Goal: Check status: Check status

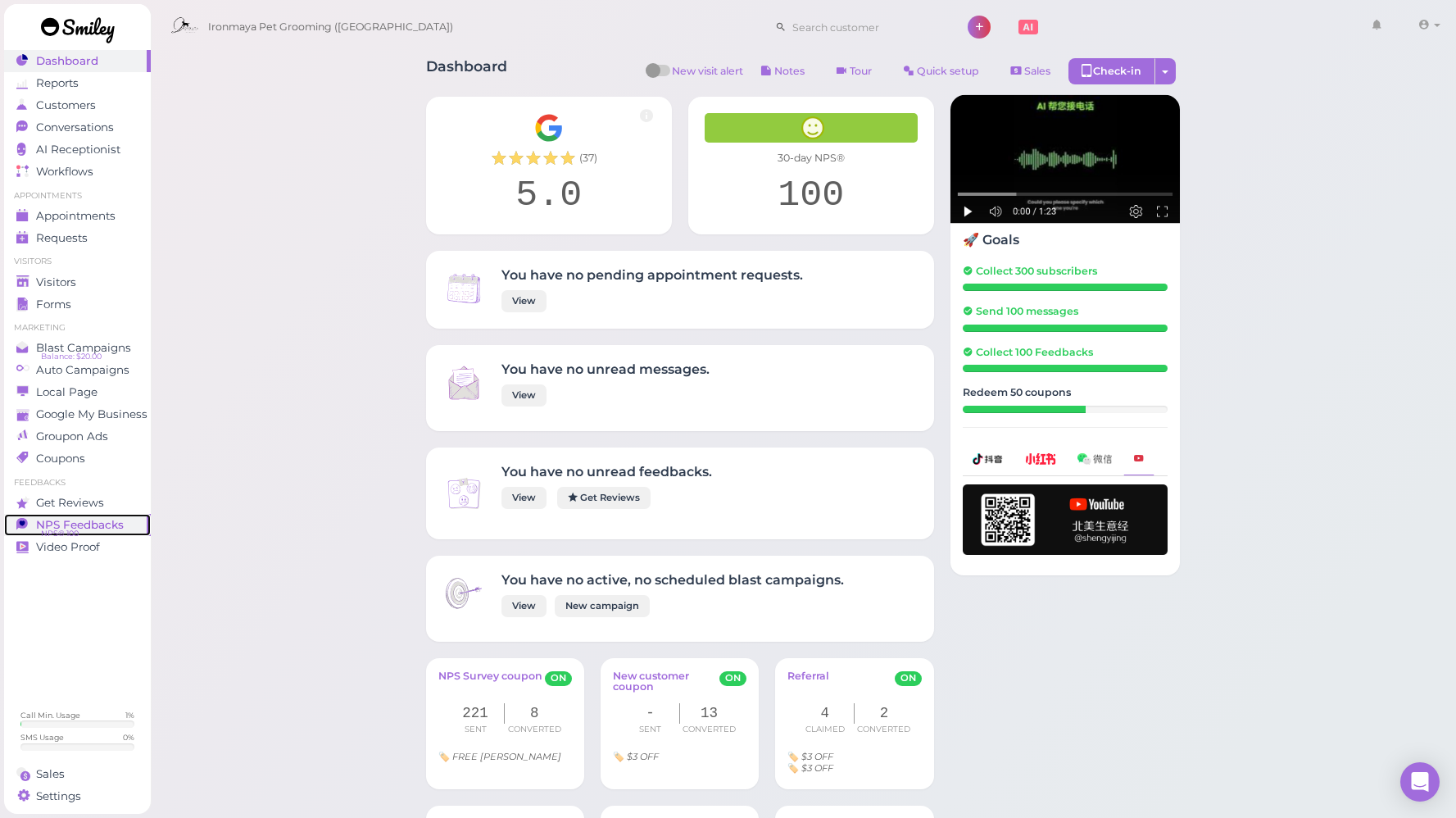
click at [68, 524] on span "NPS Feedbacks" at bounding box center [79, 525] width 88 height 14
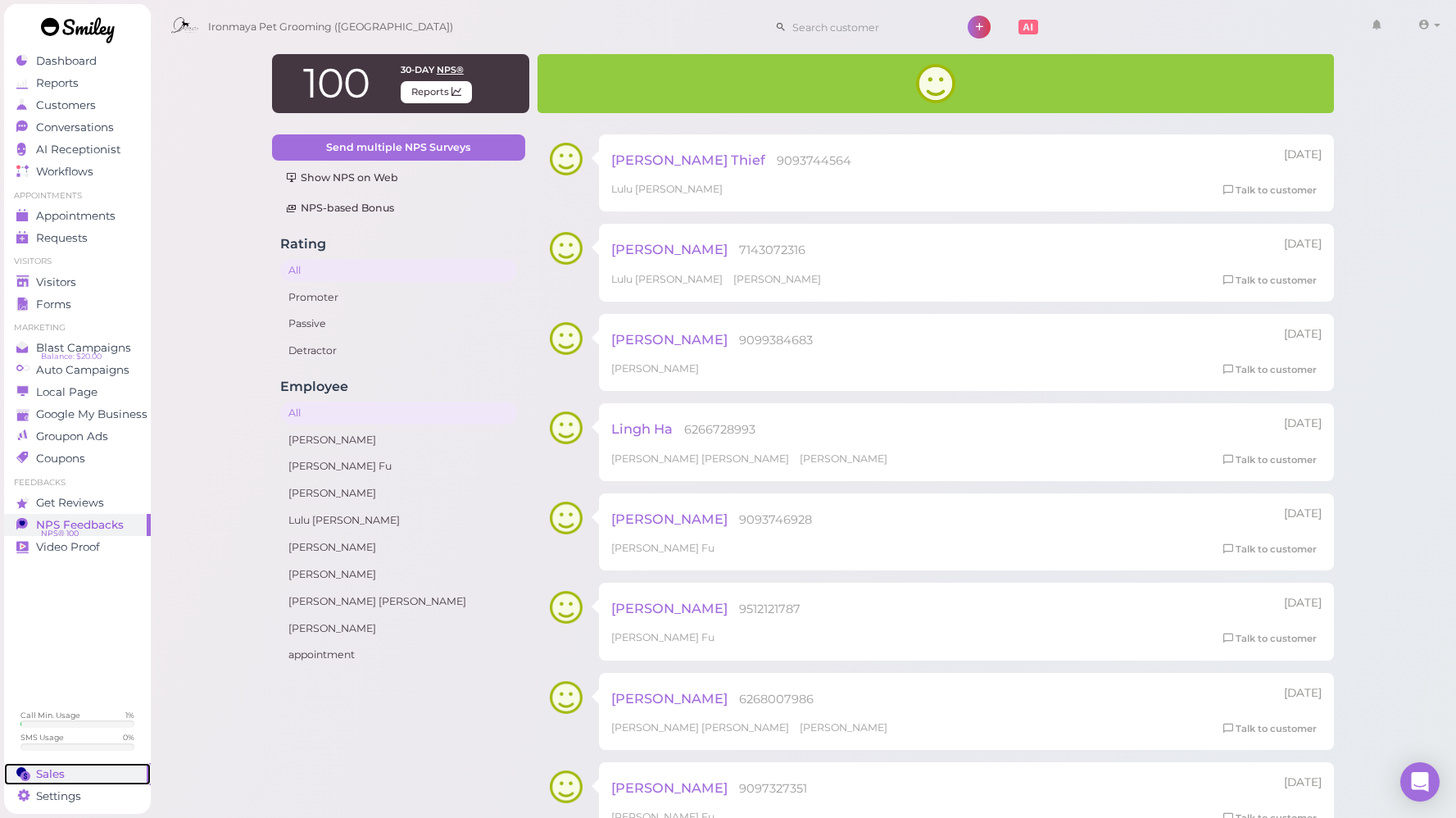
click at [44, 767] on span "Sales" at bounding box center [50, 774] width 29 height 14
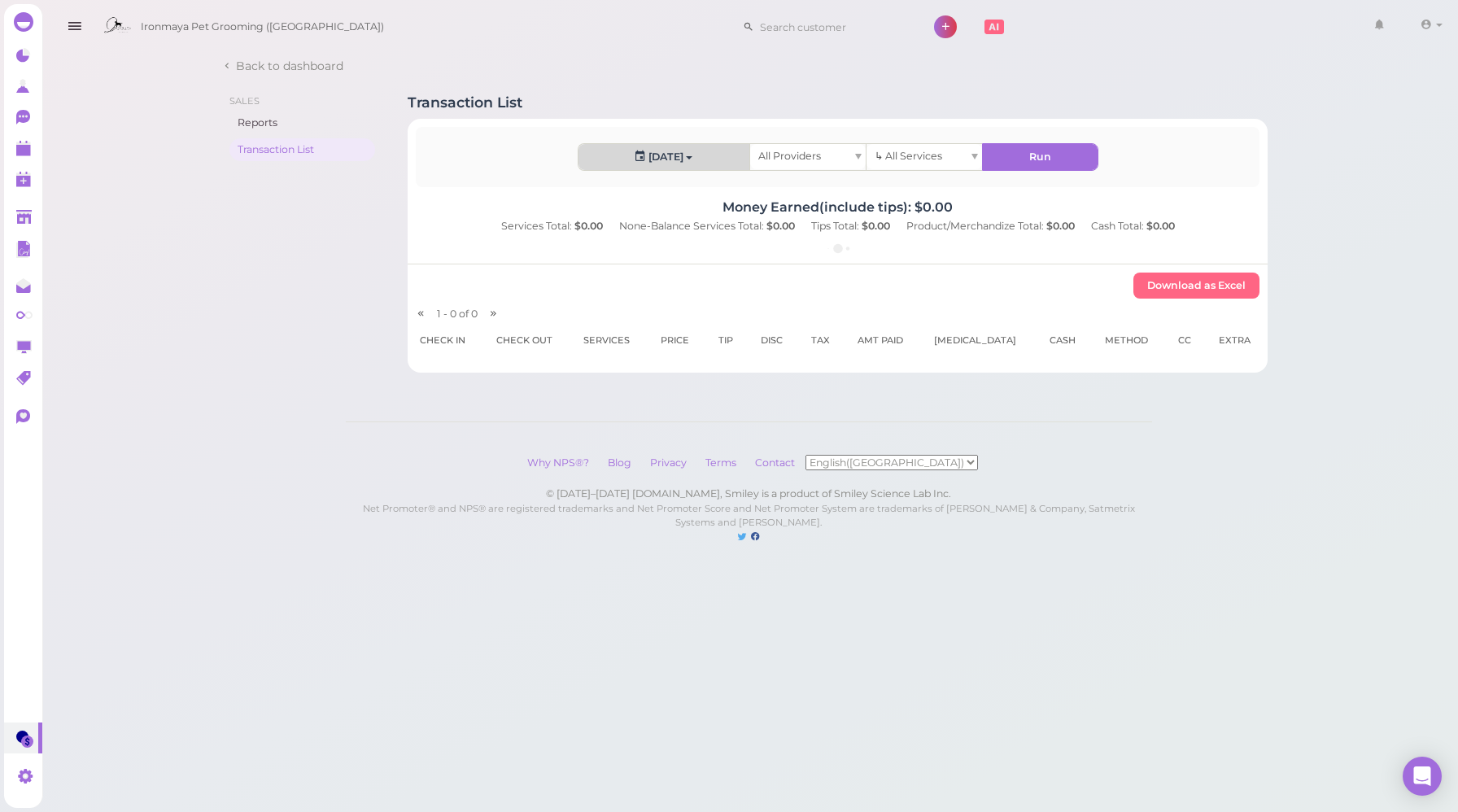
click at [687, 158] on span "button" at bounding box center [689, 158] width 7 height 3
click at [615, 347] on link "Custom" at bounding box center [620, 348] width 83 height 33
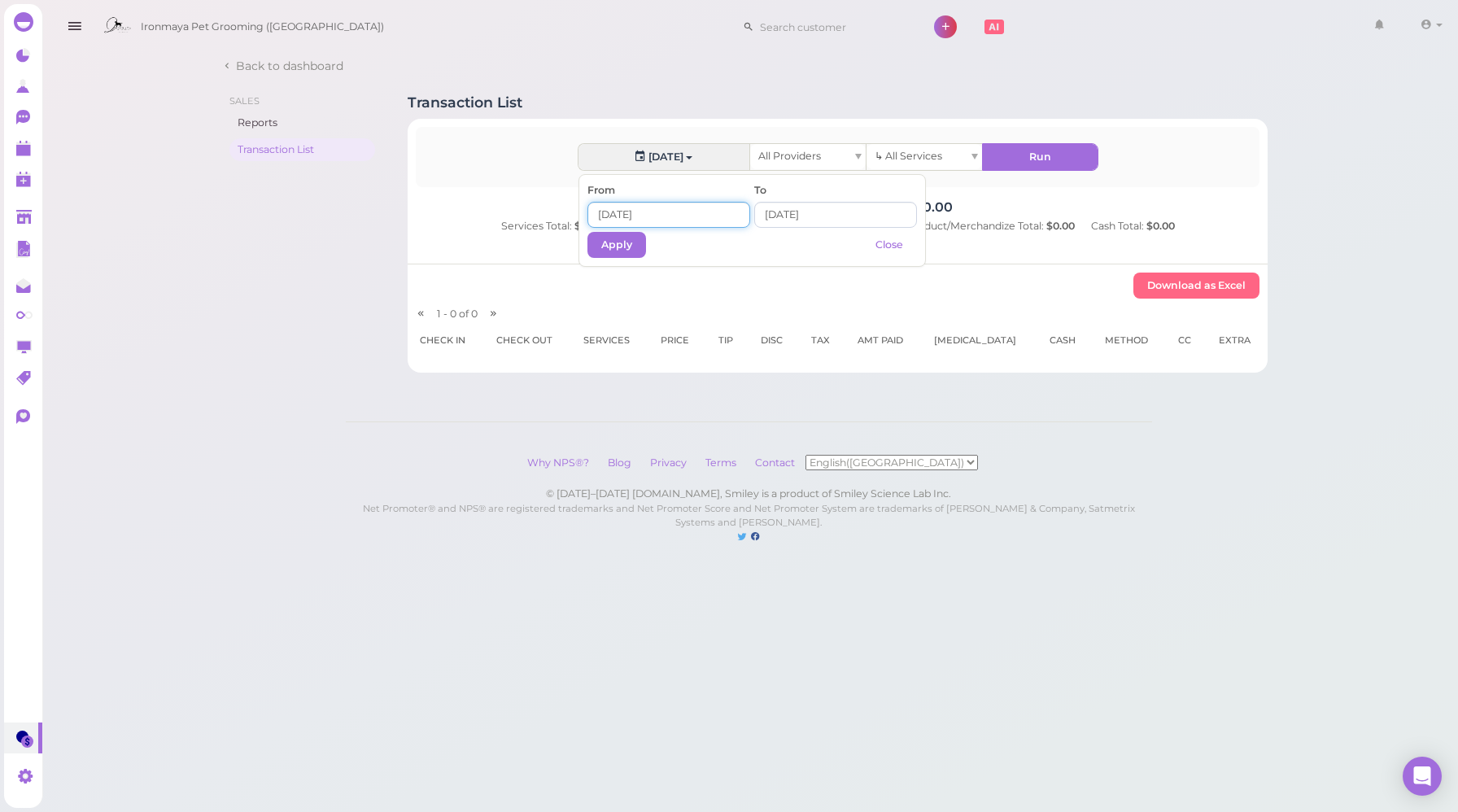
click at [614, 218] on input at bounding box center [669, 215] width 163 height 26
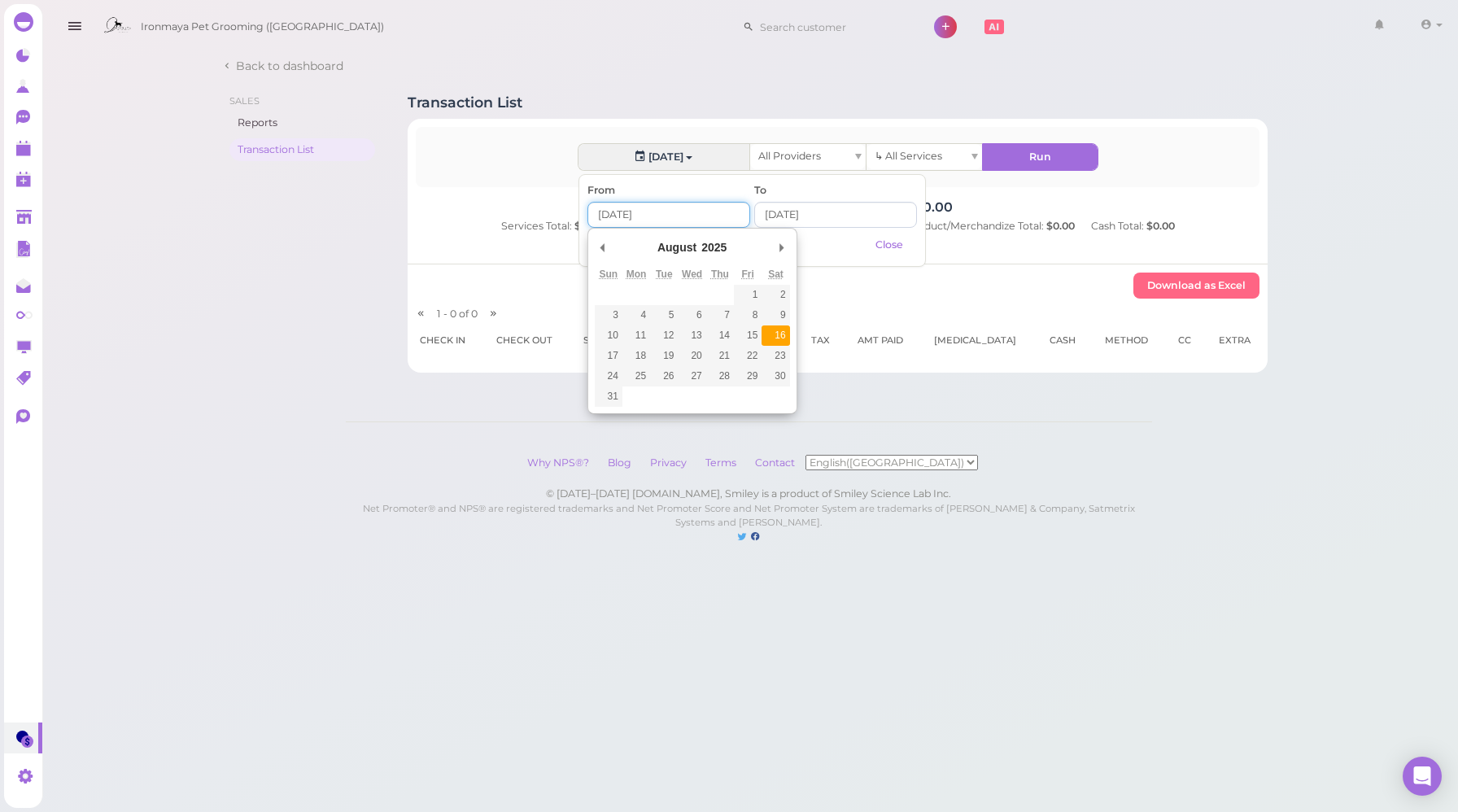
type input "[DATE]"
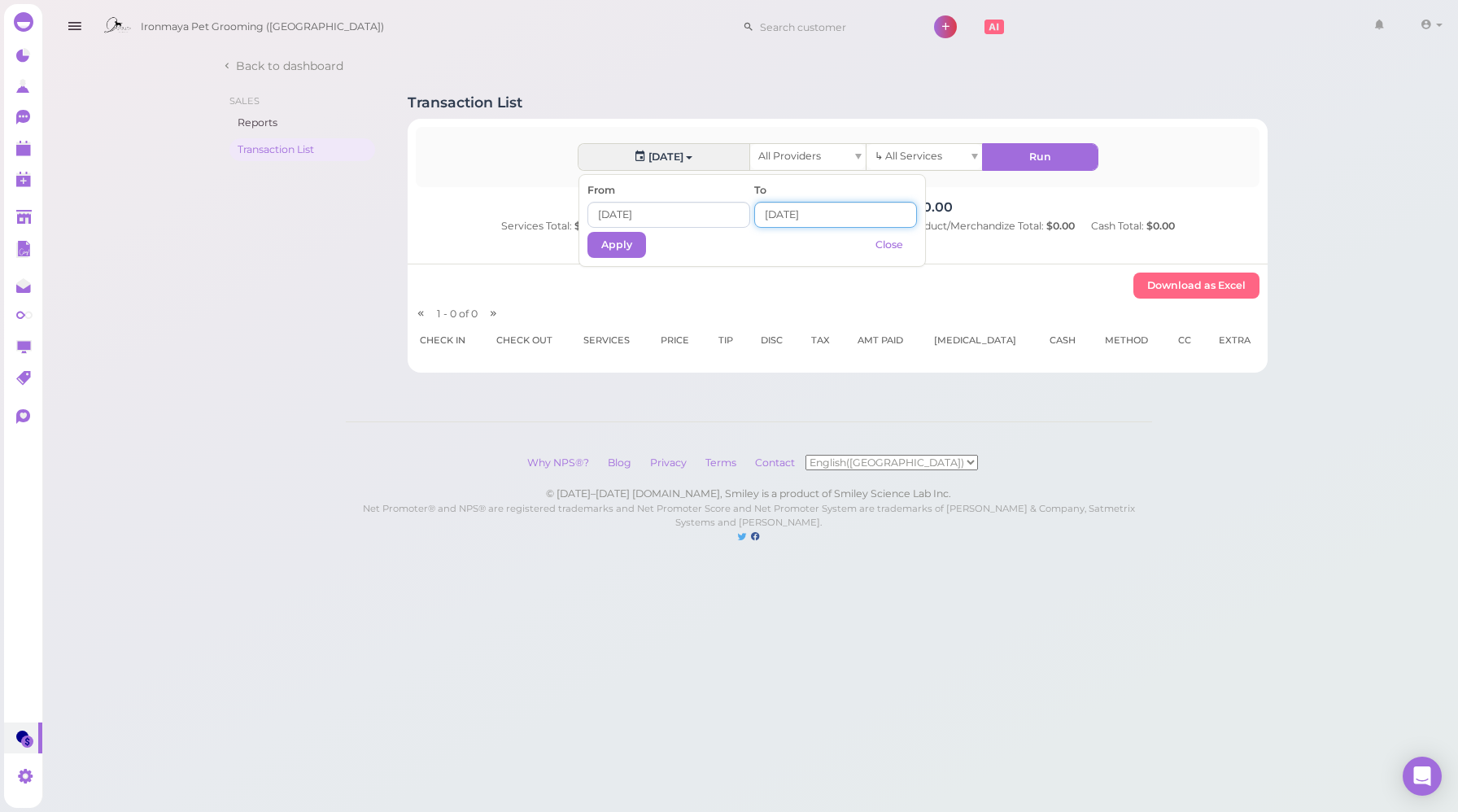
click at [771, 214] on input at bounding box center [836, 215] width 163 height 26
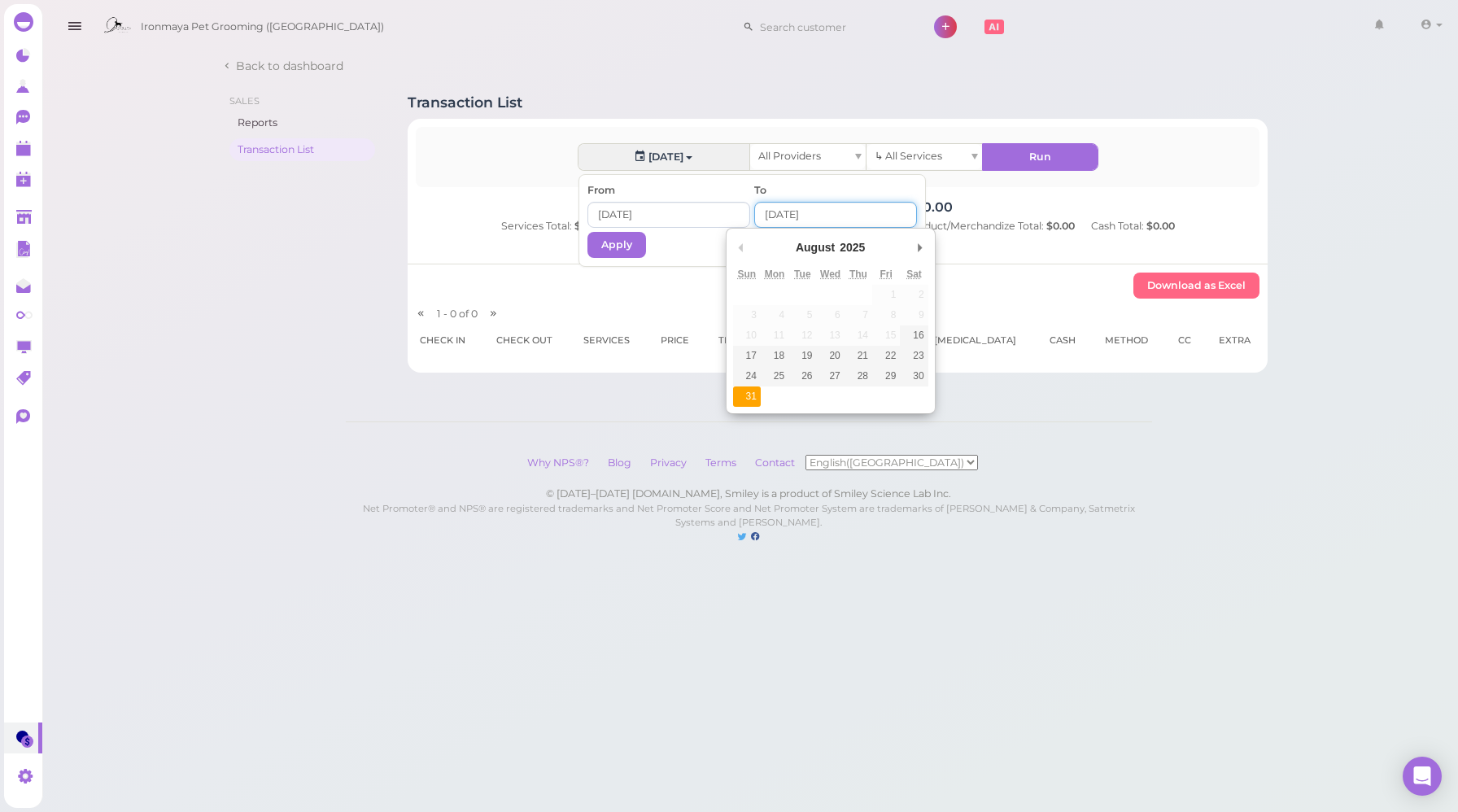
type input "[DATE]"
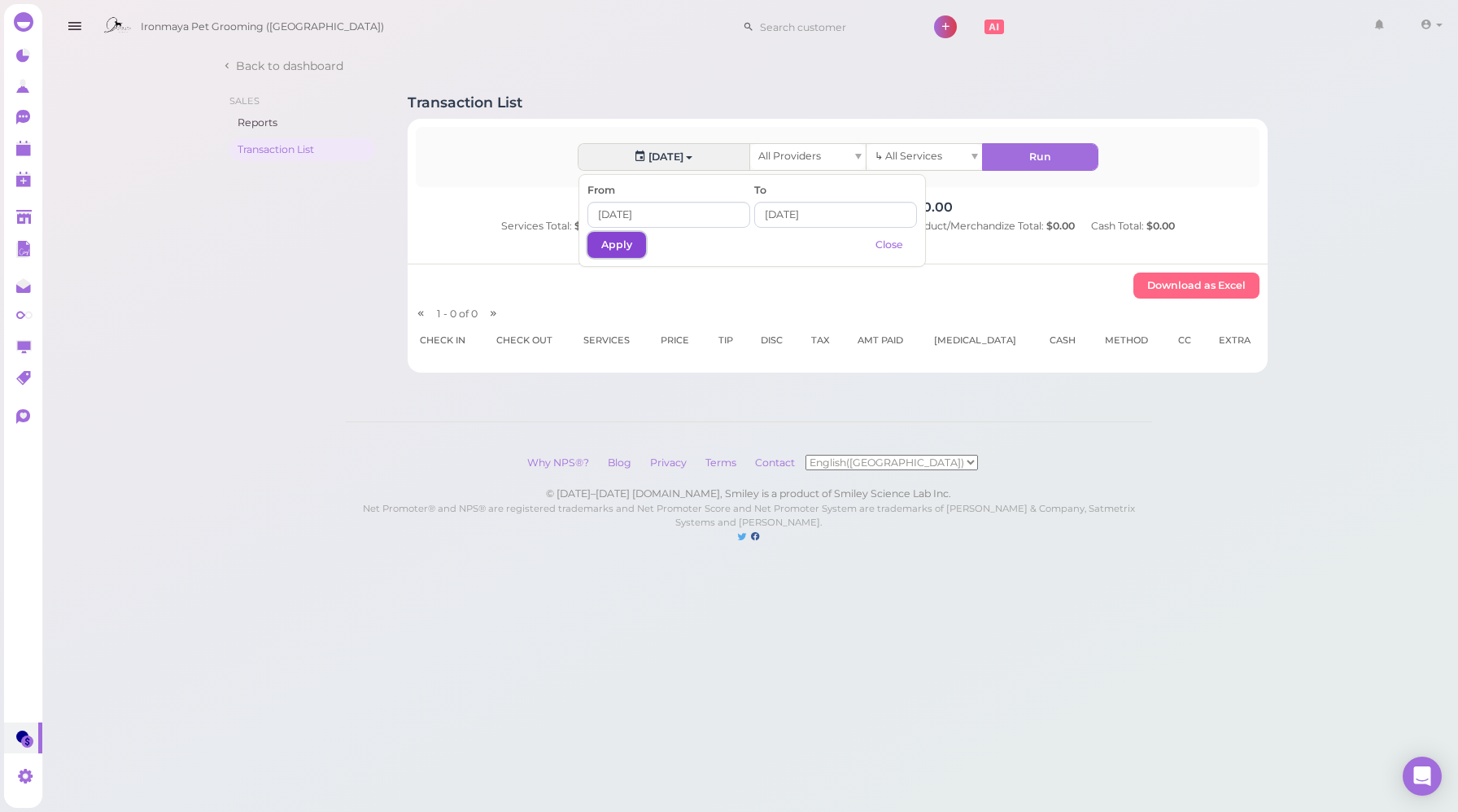
click at [620, 242] on button "Apply" at bounding box center [617, 245] width 59 height 26
